Goal: Information Seeking & Learning: Learn about a topic

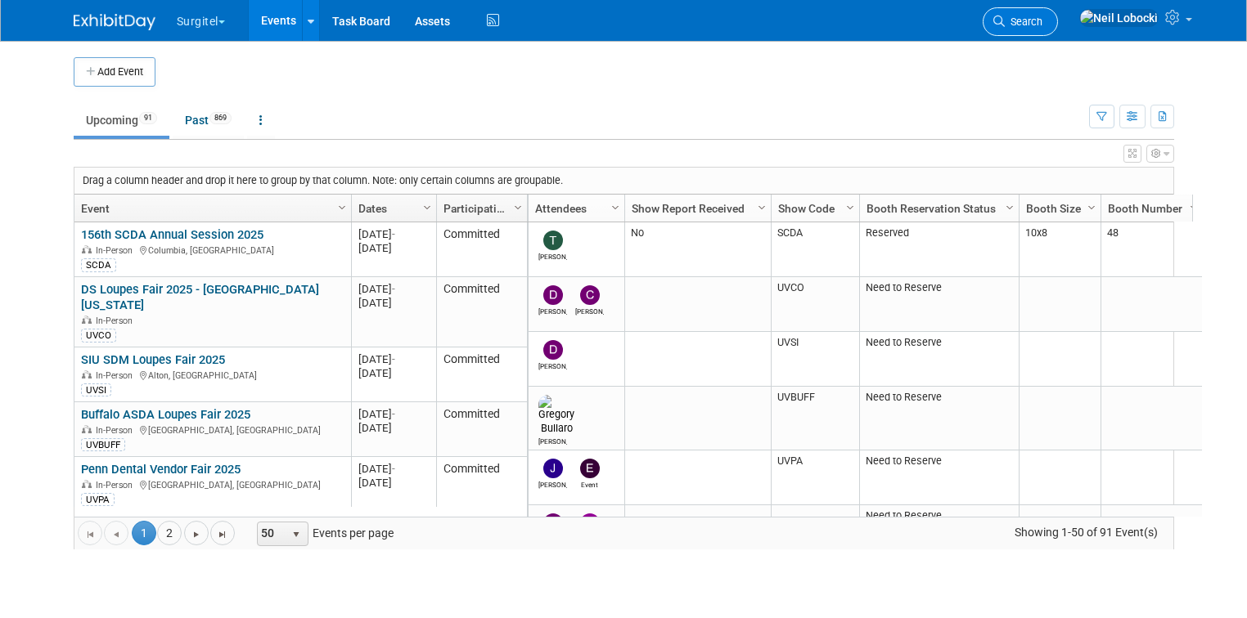
click at [1058, 29] on link "Search" at bounding box center [1020, 21] width 75 height 29
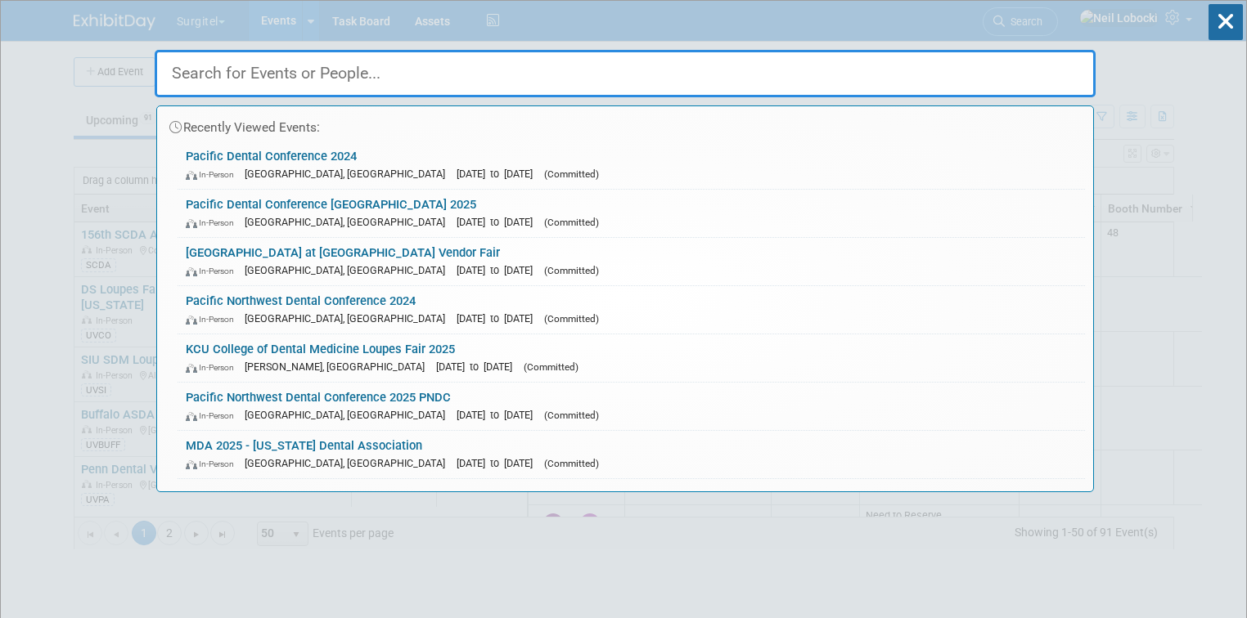
click at [452, 83] on input "text" at bounding box center [625, 73] width 941 height 47
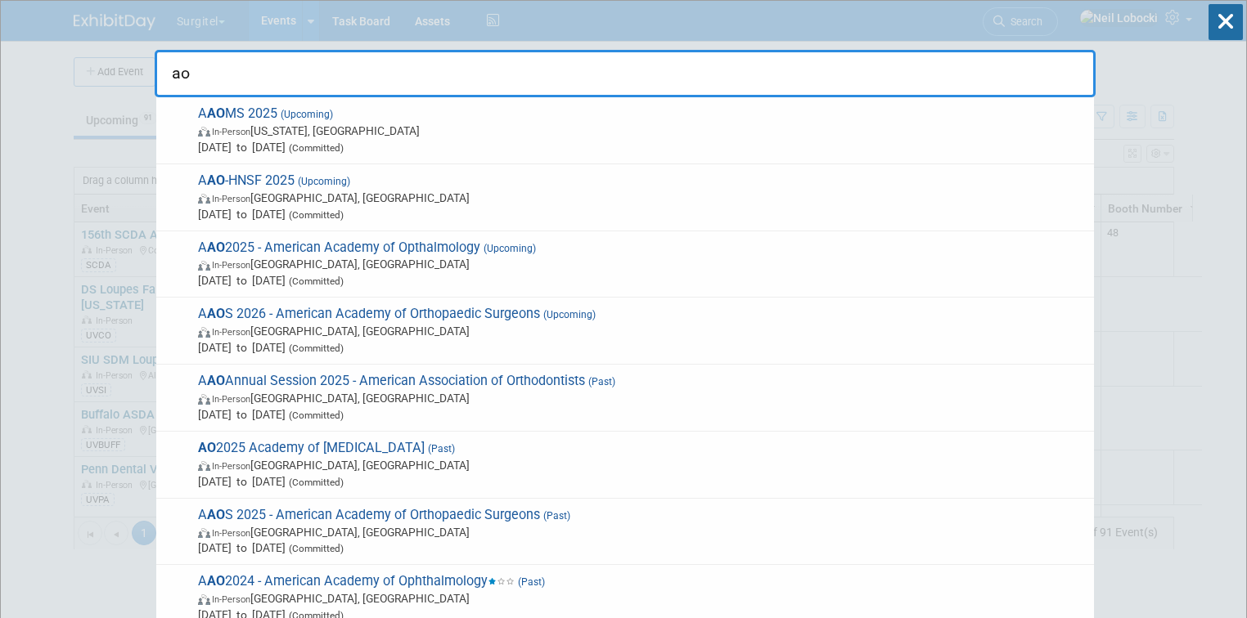
type input "a"
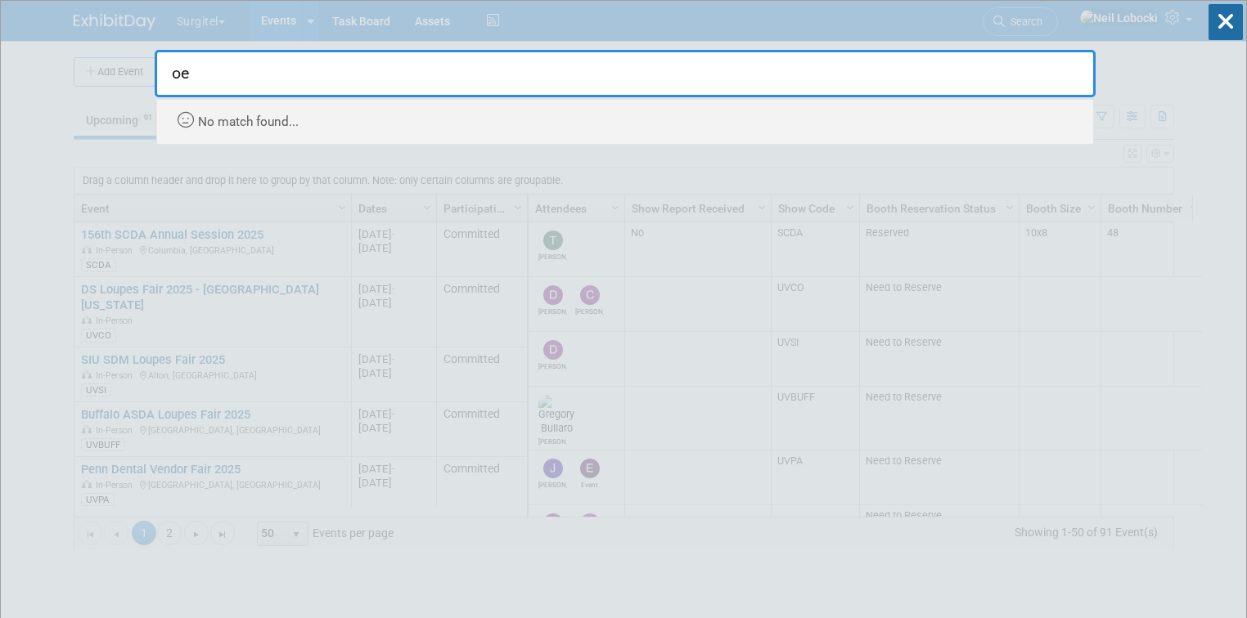
type input "o"
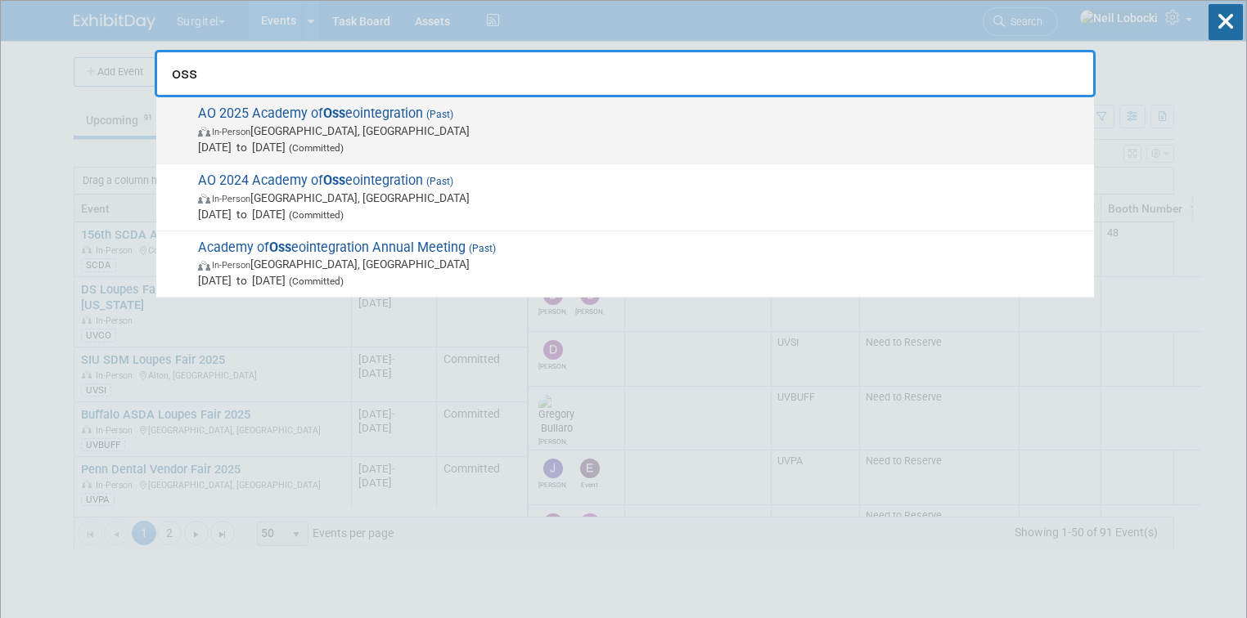
type input "oss"
click at [293, 128] on span "In-Person [GEOGRAPHIC_DATA], [GEOGRAPHIC_DATA]" at bounding box center [642, 131] width 888 height 16
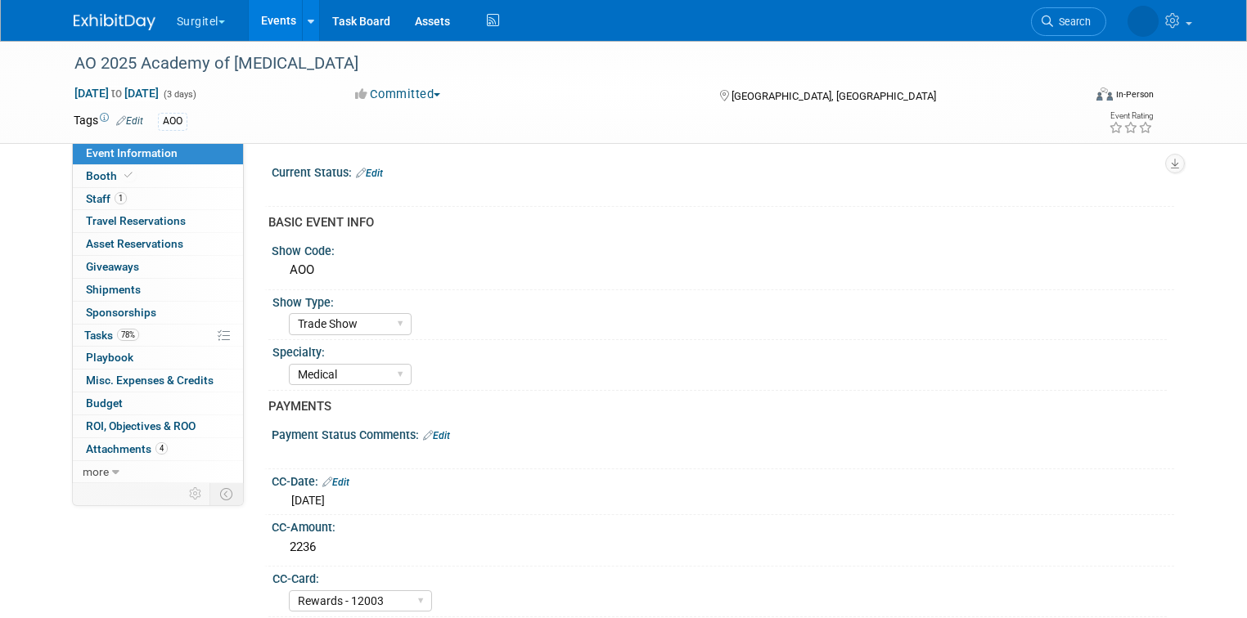
select select "Trade Show"
select select "Medical"
select select "Rewards - 12003"
select select "Yes"
select select "No"
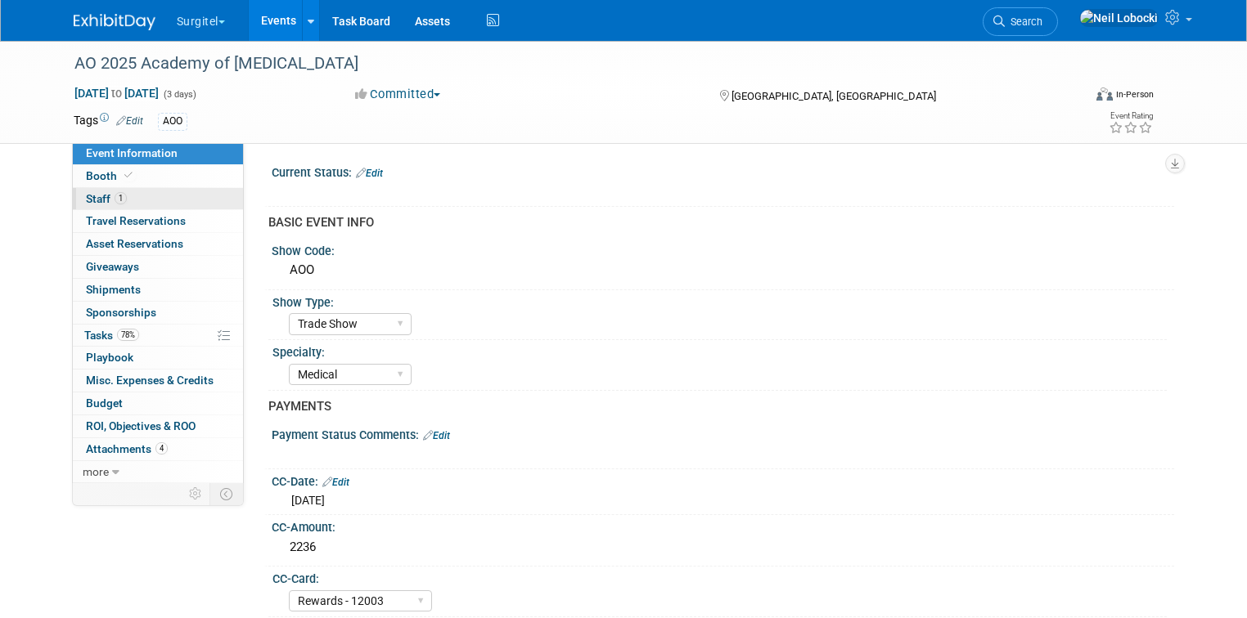
click at [115, 201] on span "1" at bounding box center [121, 198] width 12 height 12
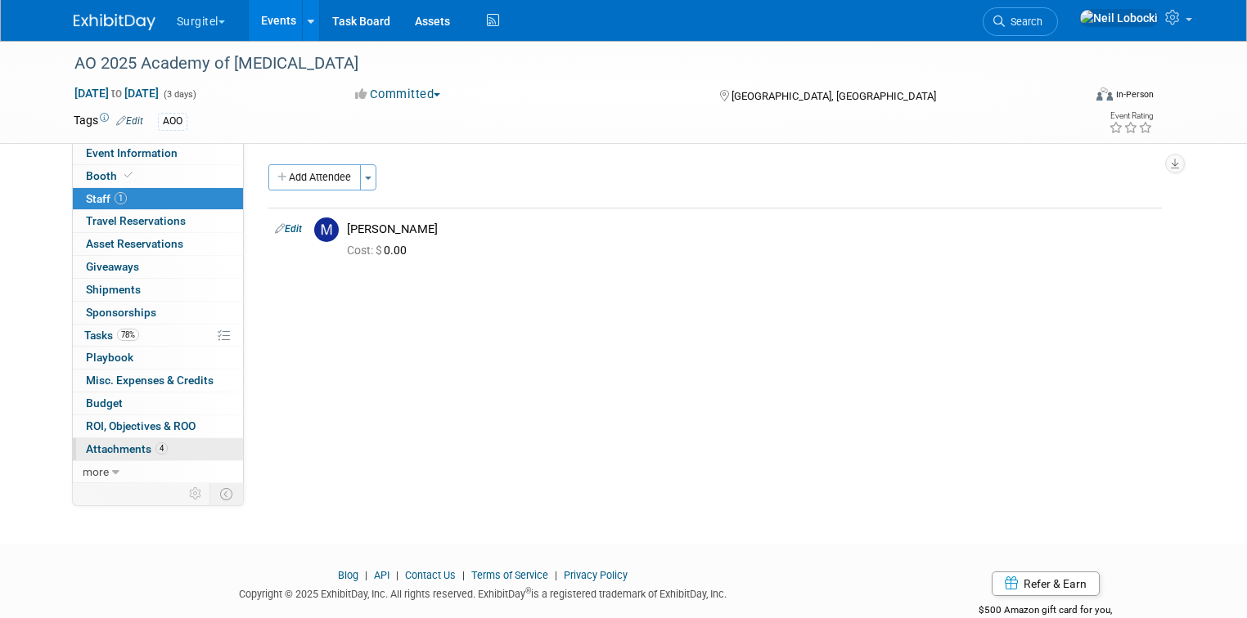
click at [117, 445] on span "Attachments 4" at bounding box center [127, 449] width 82 height 13
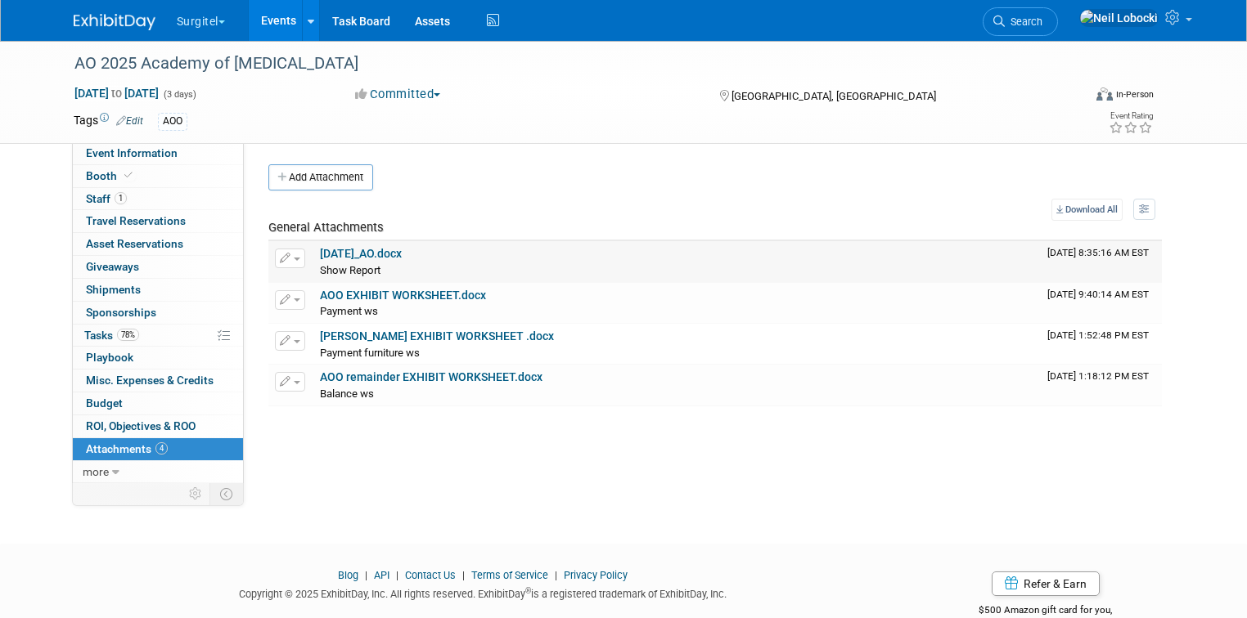
click at [366, 256] on link "[DATE]_AO.docx" at bounding box center [361, 253] width 82 height 13
click at [1058, 14] on link "Search" at bounding box center [1020, 21] width 75 height 29
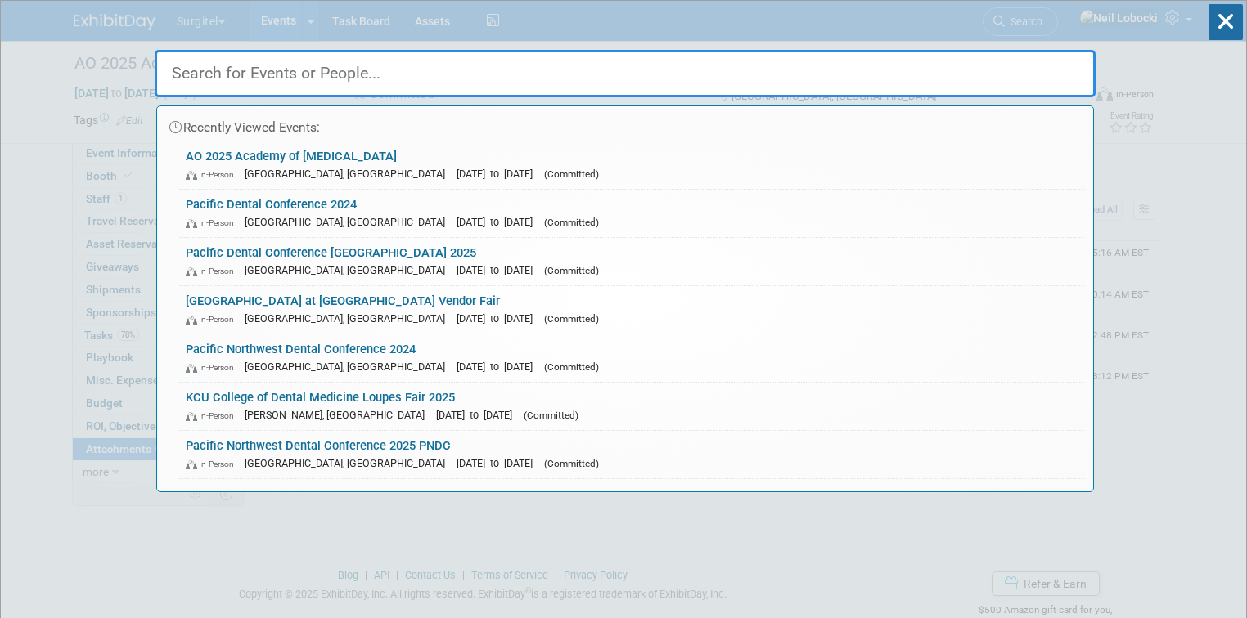
click at [378, 74] on input "text" at bounding box center [625, 73] width 941 height 47
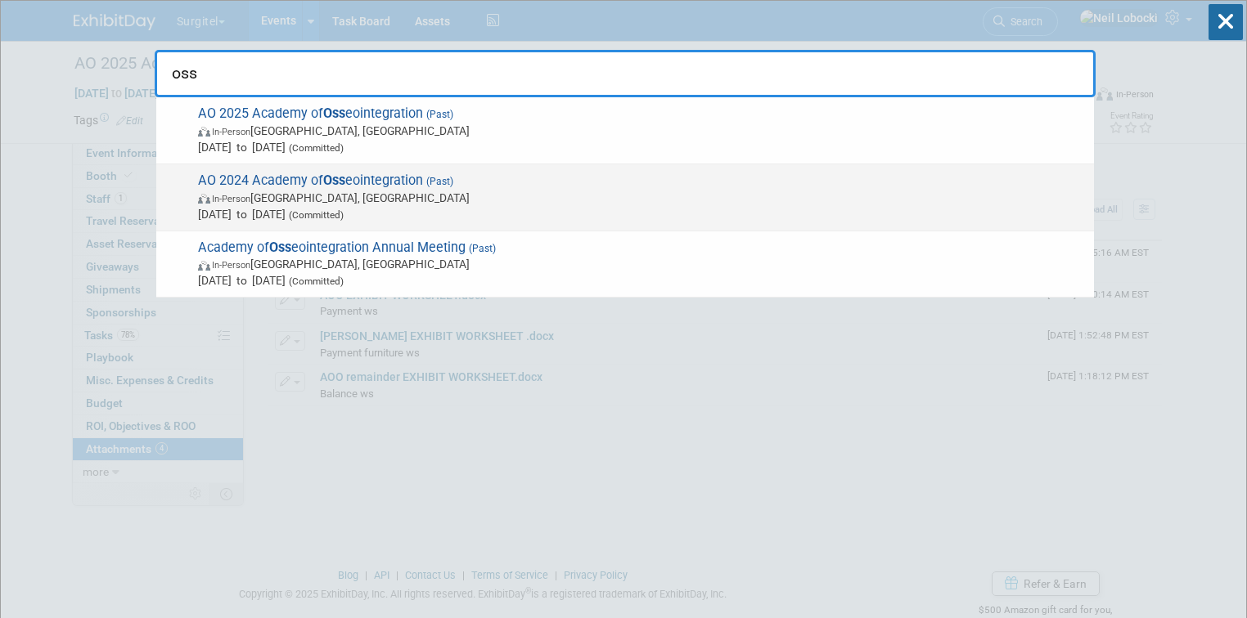
type input "oss"
click at [400, 190] on span "In-Person Charlotte, NC" at bounding box center [642, 198] width 888 height 16
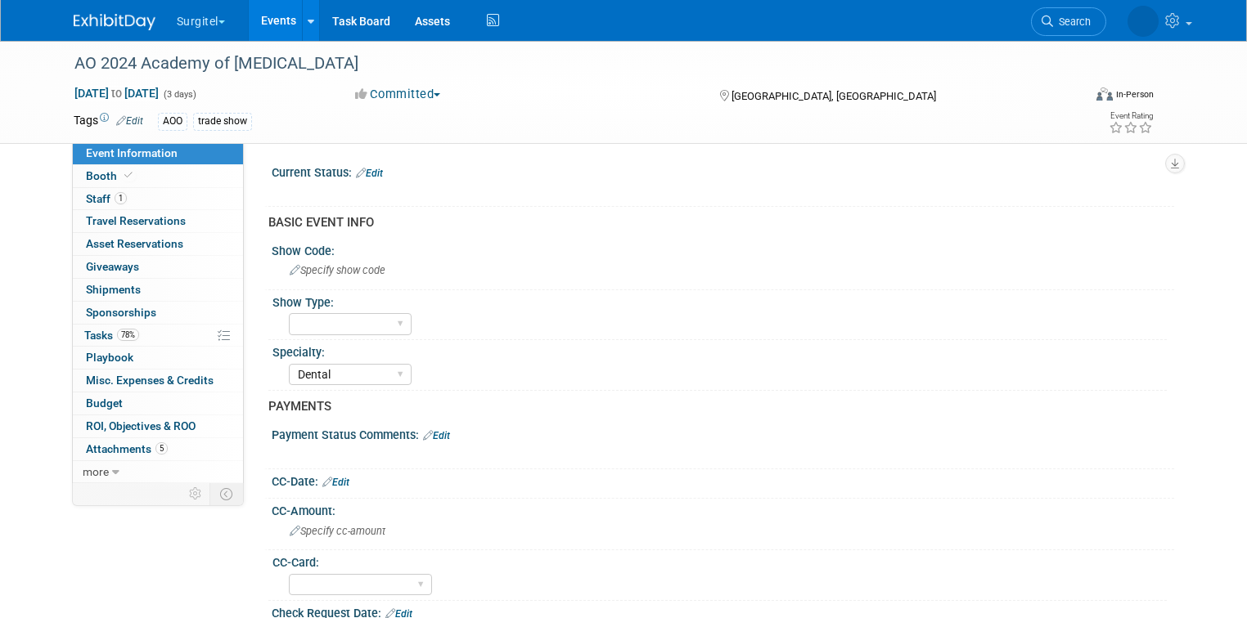
select select "Dental"
select select "Yes"
click at [105, 443] on span "Attachments 5" at bounding box center [127, 449] width 82 height 13
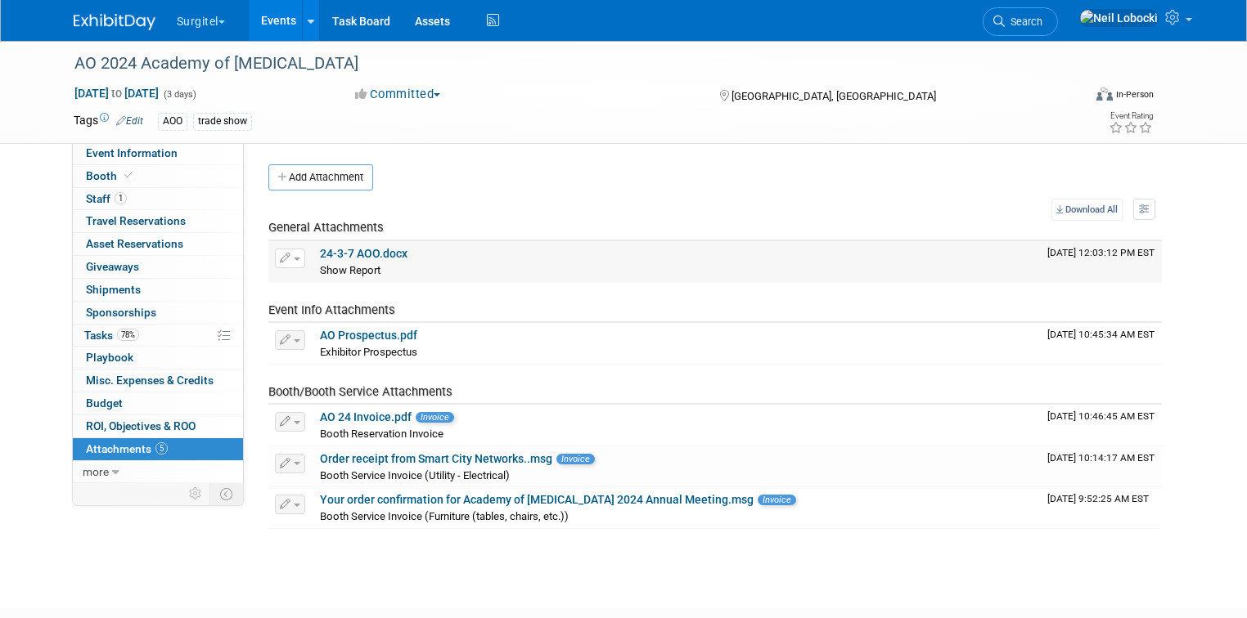
click at [380, 253] on link "24-3-7 AOO.docx" at bounding box center [364, 253] width 88 height 13
click at [1042, 20] on span "Search" at bounding box center [1024, 22] width 38 height 12
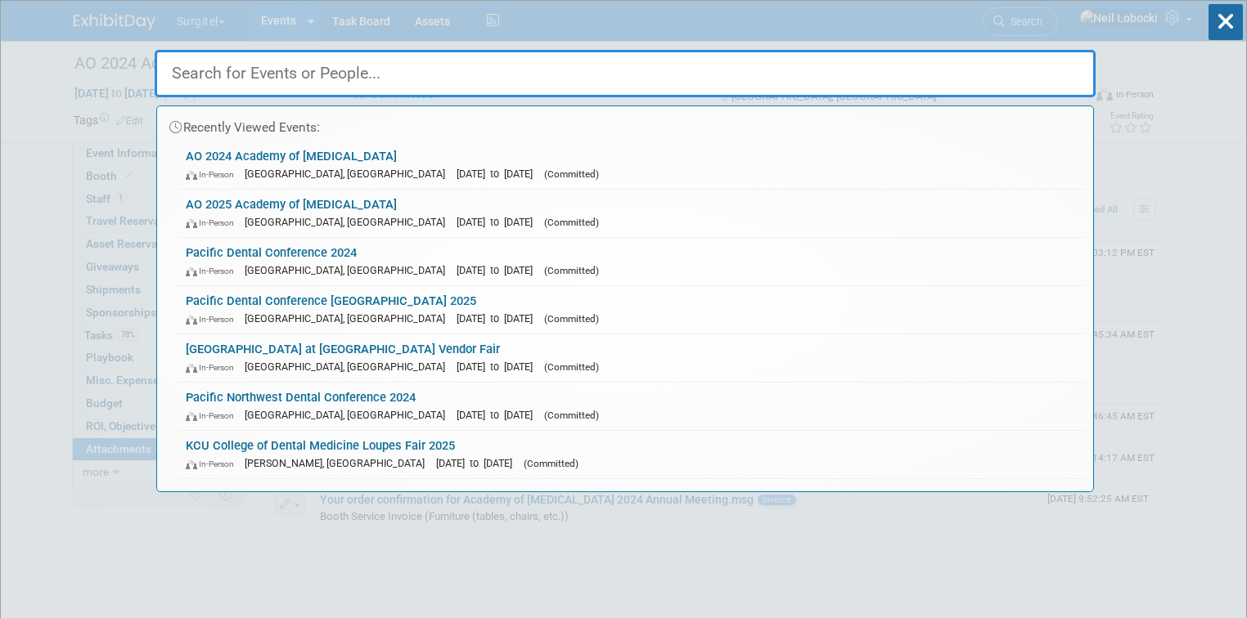
click at [371, 72] on input "text" at bounding box center [625, 73] width 941 height 47
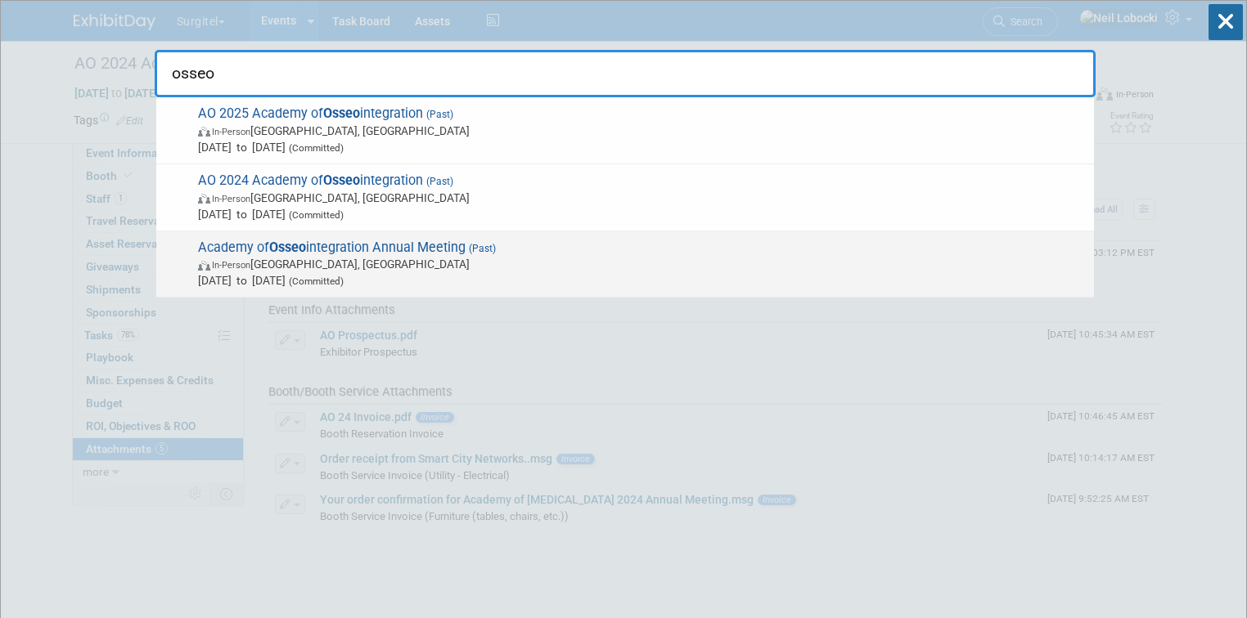
type input "osseo"
click at [463, 260] on span "In-Person San Diego, CA" at bounding box center [642, 264] width 888 height 16
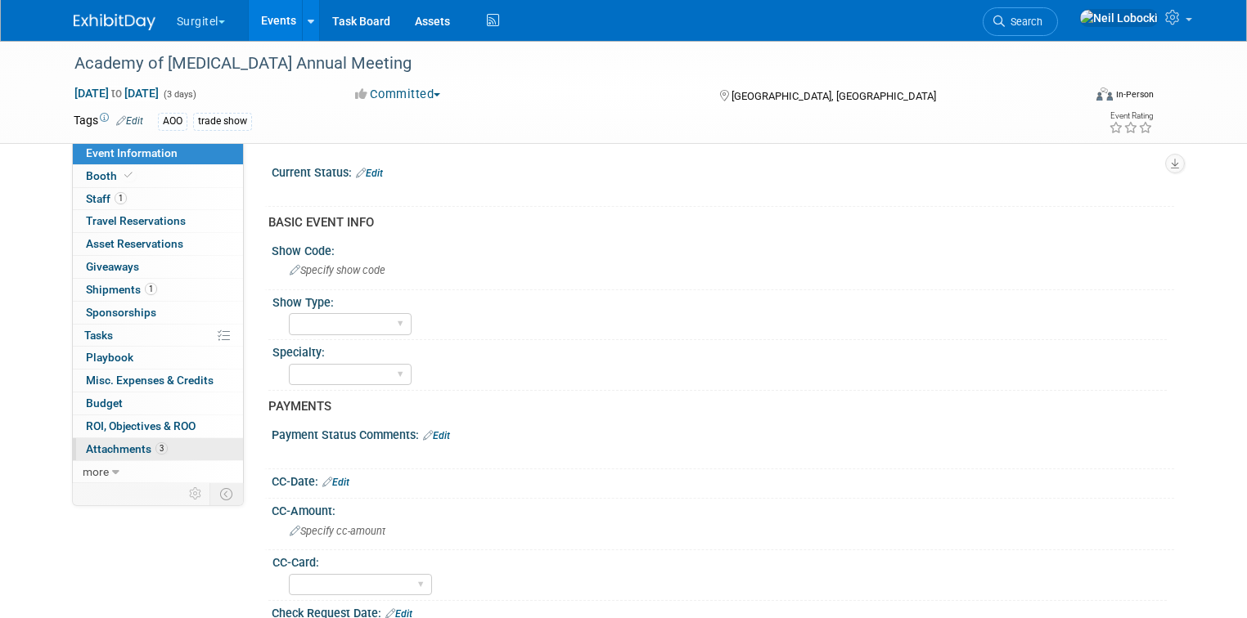
click at [117, 451] on span "Attachments 3" at bounding box center [127, 449] width 82 height 13
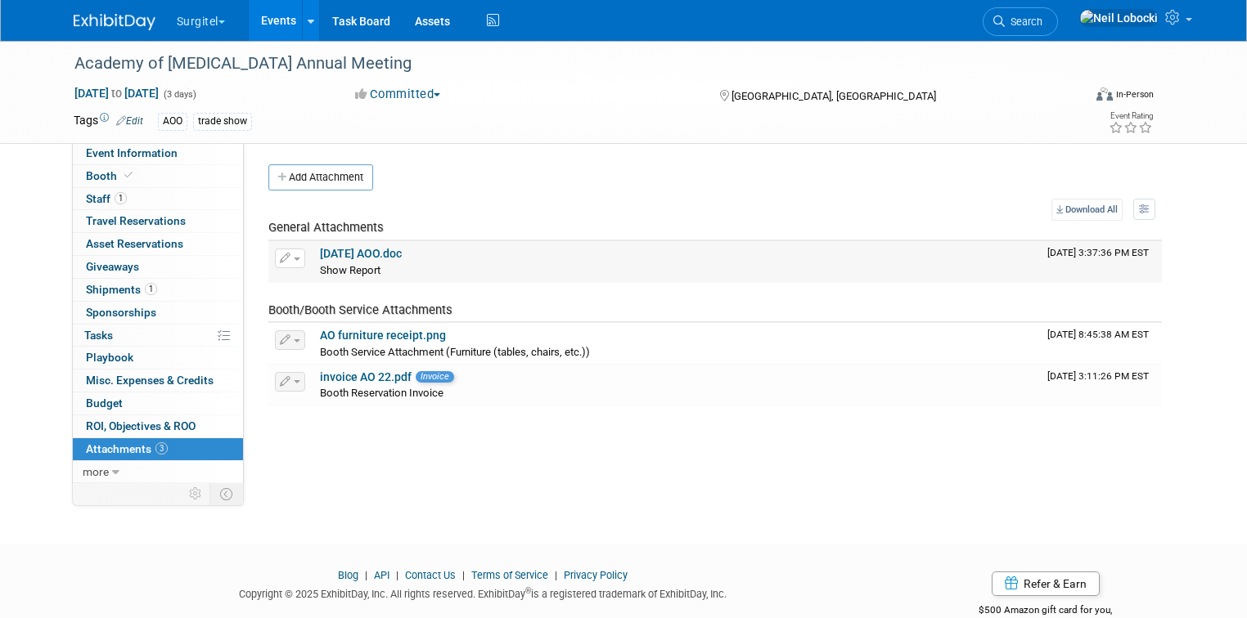
click at [380, 252] on link "22-02-24 AOO.doc" at bounding box center [361, 253] width 82 height 13
click at [124, 175] on link "Booth" at bounding box center [158, 176] width 170 height 22
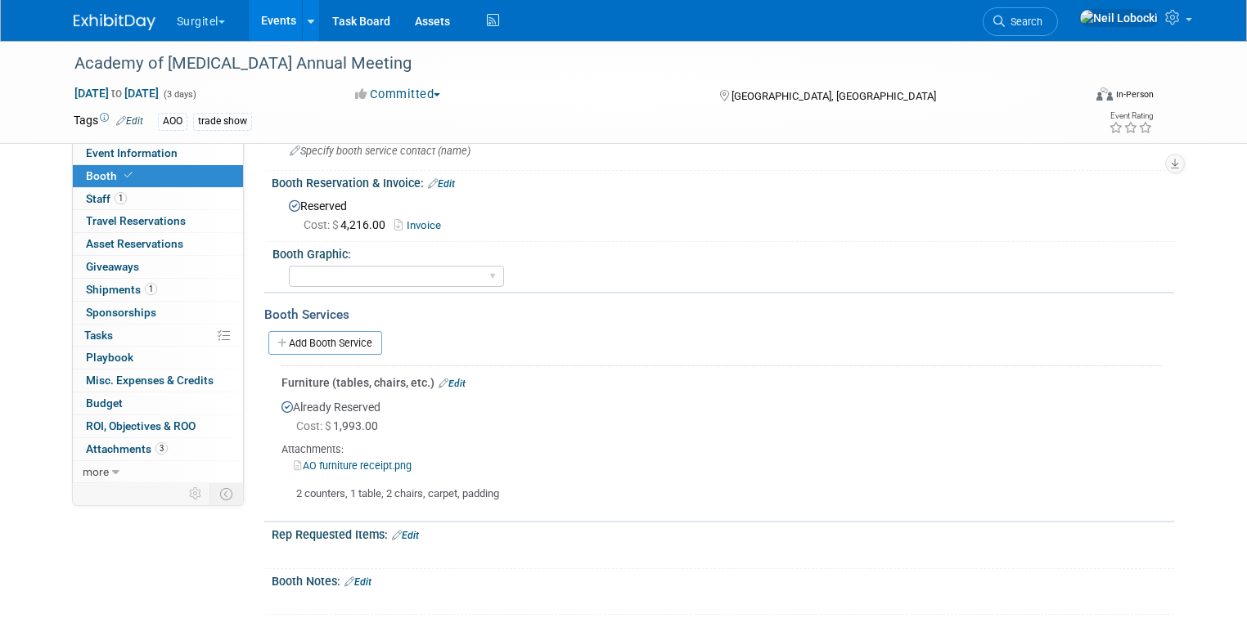
scroll to position [117, 0]
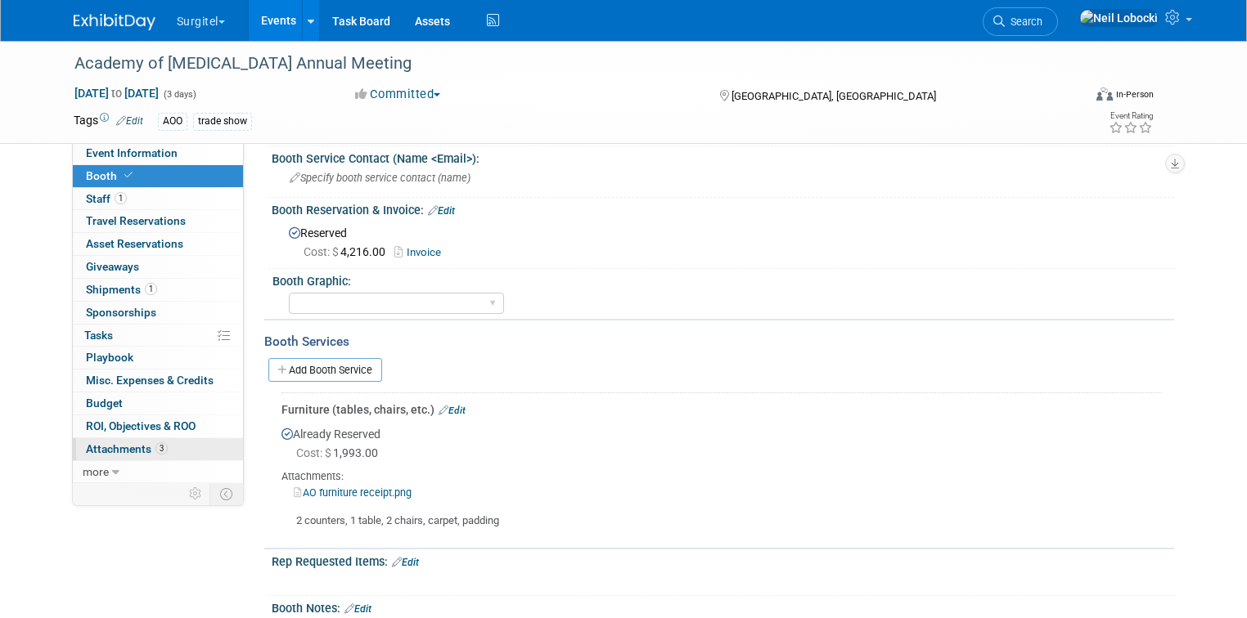
click at [92, 448] on span "Attachments 3" at bounding box center [127, 449] width 82 height 13
